Goal: Check status: Check status

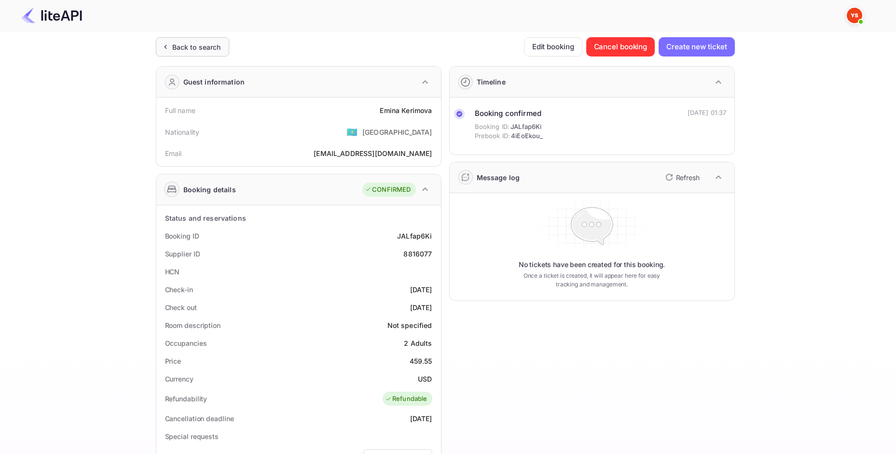
click at [186, 43] on div "Back to search" at bounding box center [196, 47] width 49 height 10
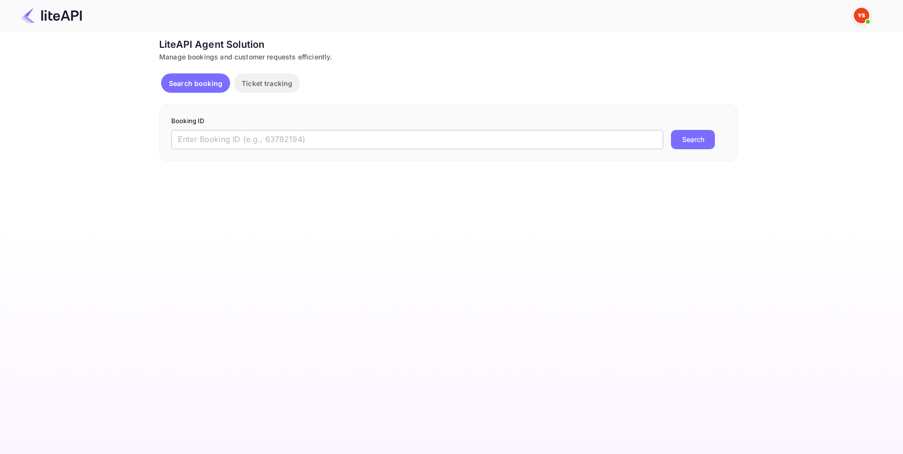
click at [274, 141] on input "text" at bounding box center [417, 139] width 492 height 19
paste input "7960895"
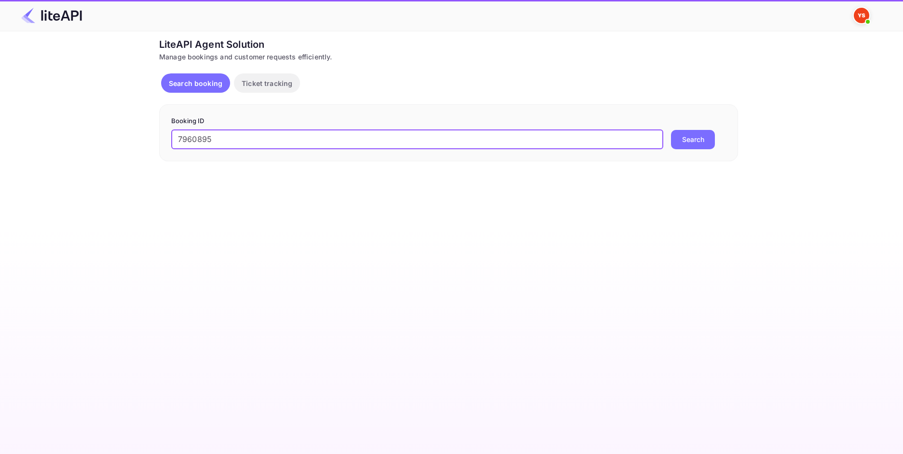
type input "7960895"
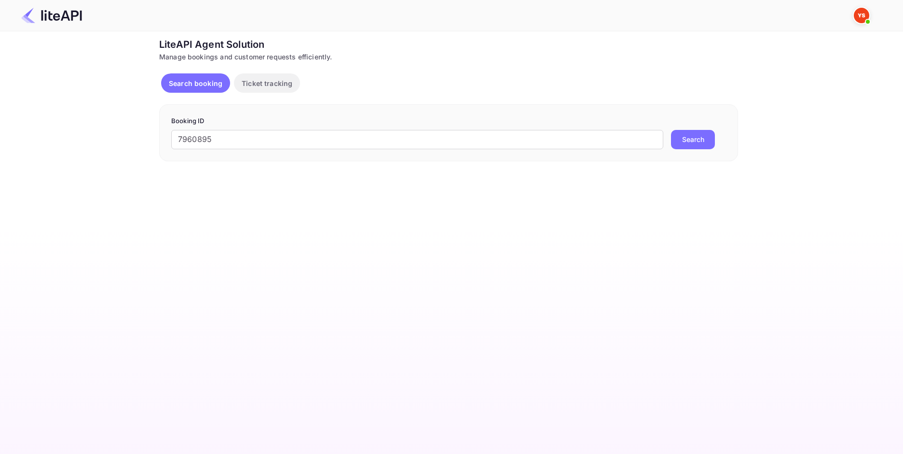
click at [671, 141] on button "Search" at bounding box center [693, 139] width 44 height 19
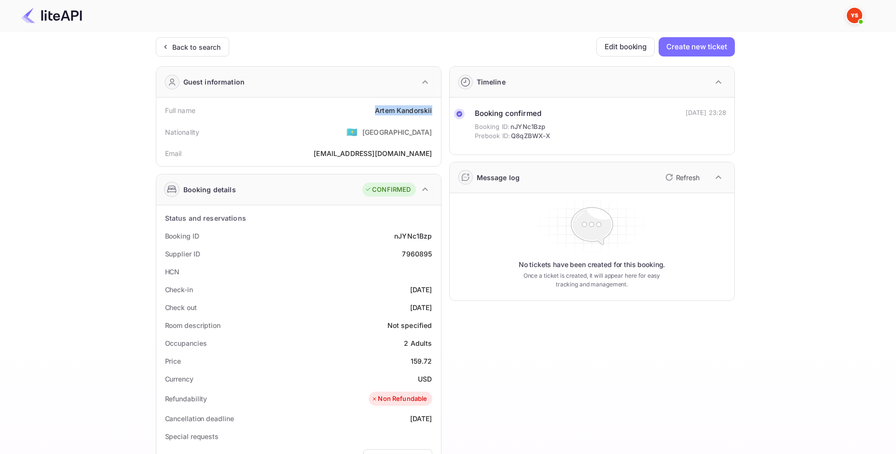
drag, startPoint x: 372, startPoint y: 110, endPoint x: 432, endPoint y: 111, distance: 60.4
click at [432, 111] on div "Full name [PERSON_NAME]" at bounding box center [298, 110] width 277 height 18
copy div "Artem Kandorskii"
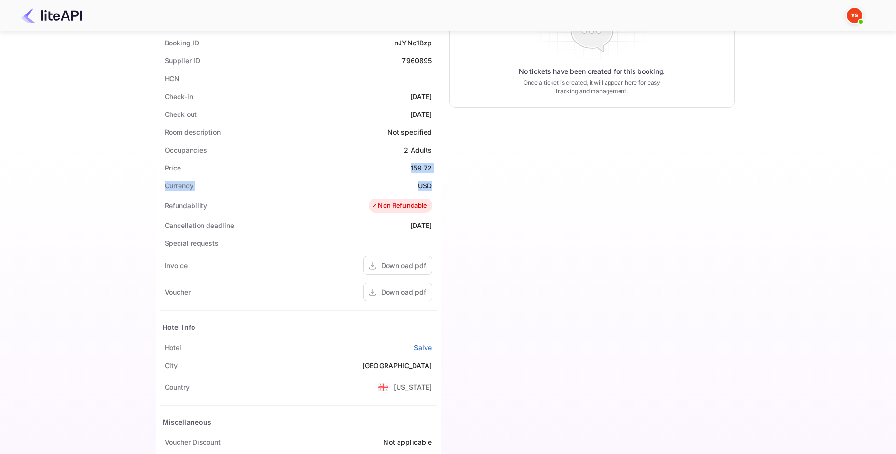
drag, startPoint x: 414, startPoint y: 170, endPoint x: 434, endPoint y: 185, distance: 25.5
click at [434, 185] on div "Status and reservations Booking ID nJYNc1Bzp Supplier ID 7960895 HCN Check-in […" at bounding box center [298, 251] width 277 height 471
copy div "159.72 Currency USD"
